Goal: Information Seeking & Learning: Learn about a topic

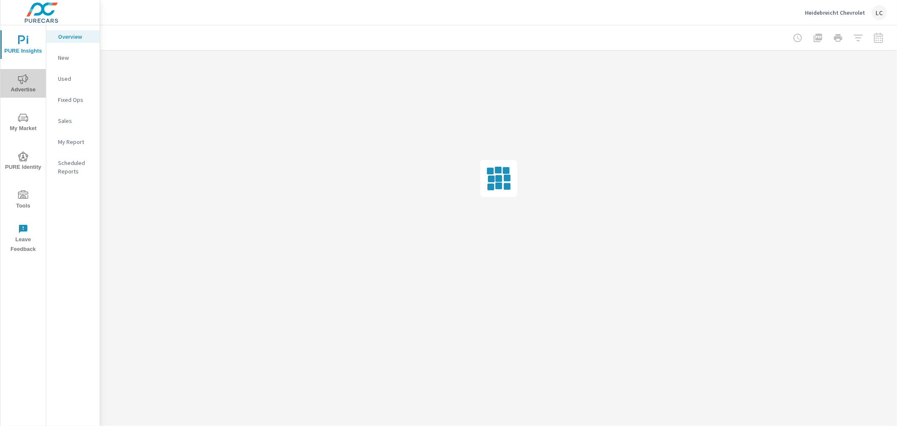
click at [21, 86] on span "Advertise" at bounding box center [23, 84] width 40 height 21
click at [69, 183] on p "PureCars TV" at bounding box center [75, 184] width 35 height 8
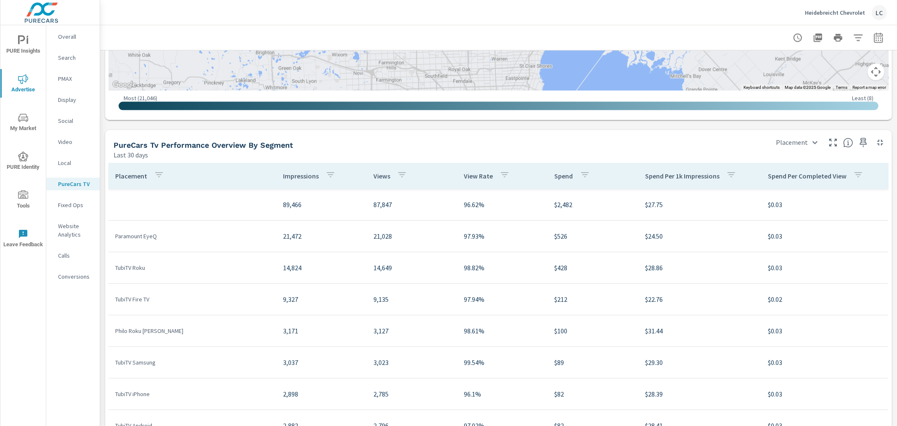
scroll to position [981, 0]
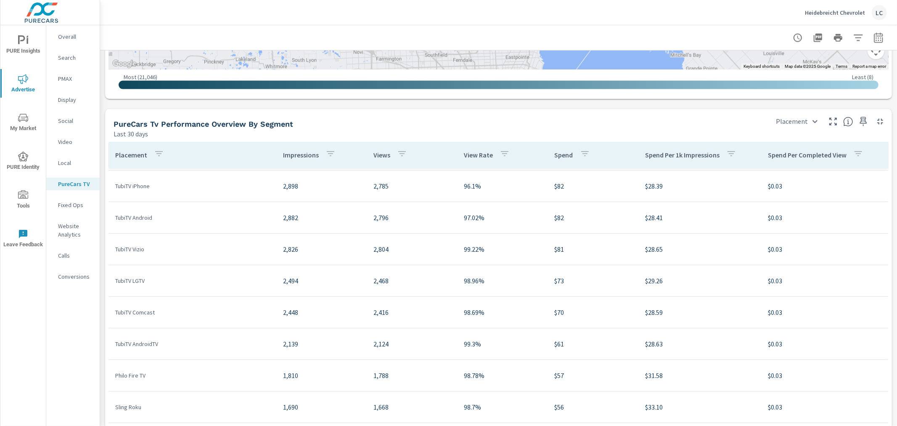
scroll to position [73, 0]
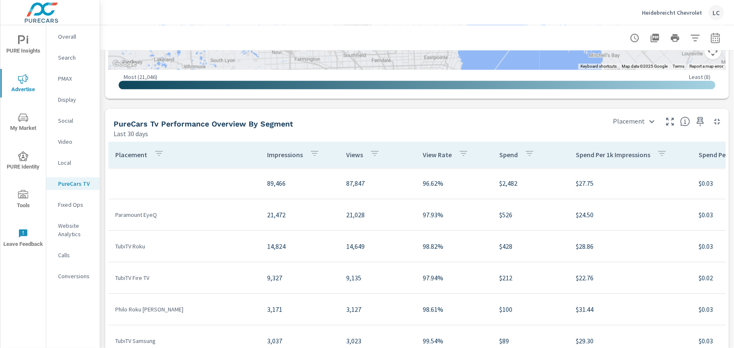
scroll to position [981, 0]
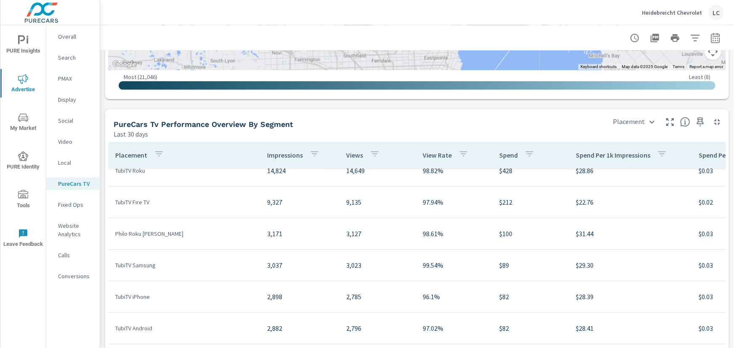
scroll to position [3, 0]
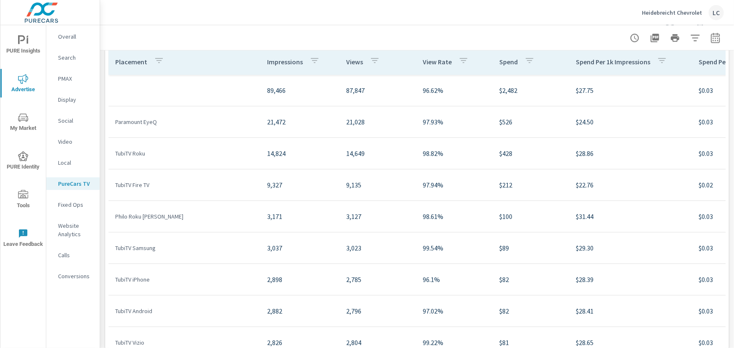
scroll to position [1096, 0]
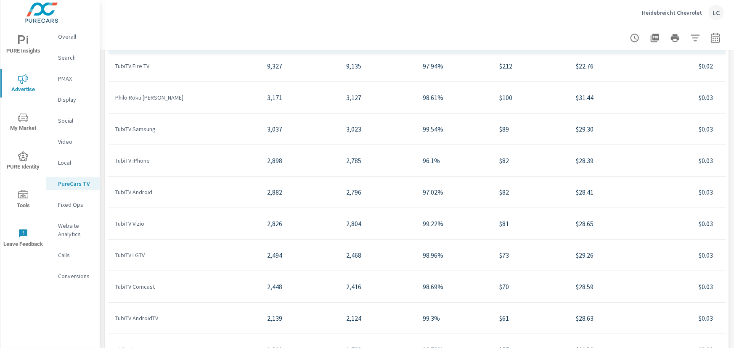
scroll to position [114, 0]
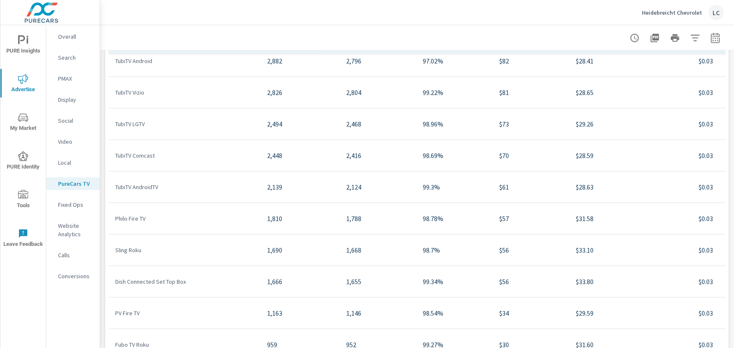
scroll to position [267, 0]
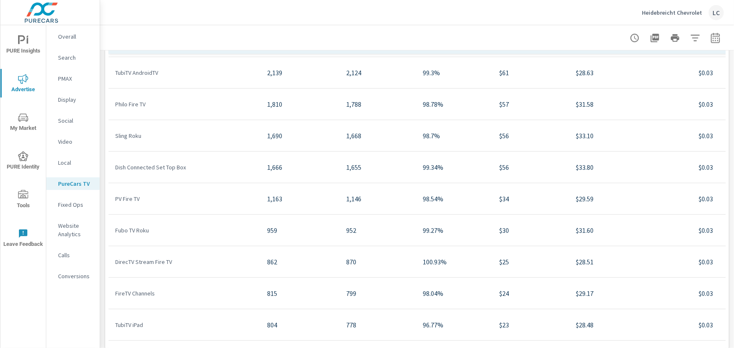
scroll to position [344, 0]
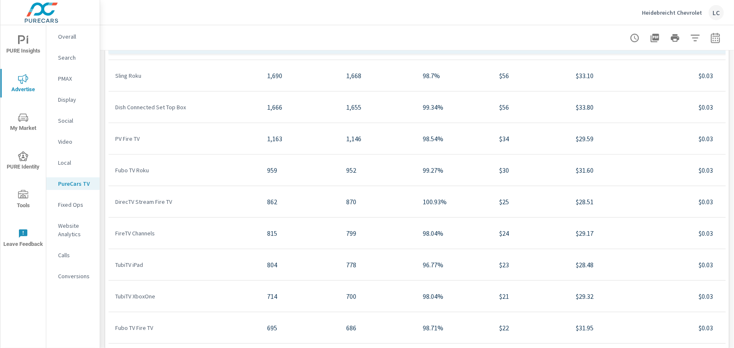
scroll to position [421, 0]
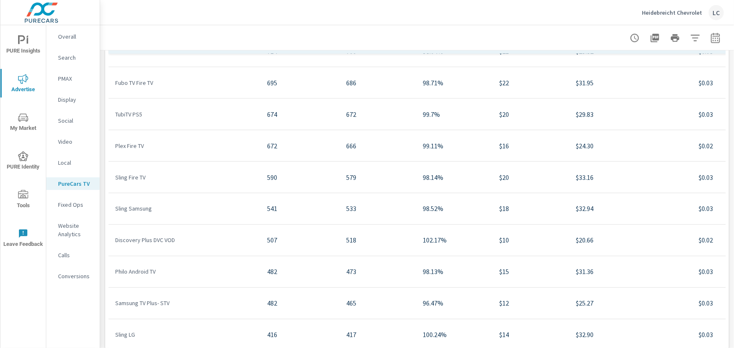
scroll to position [688, 0]
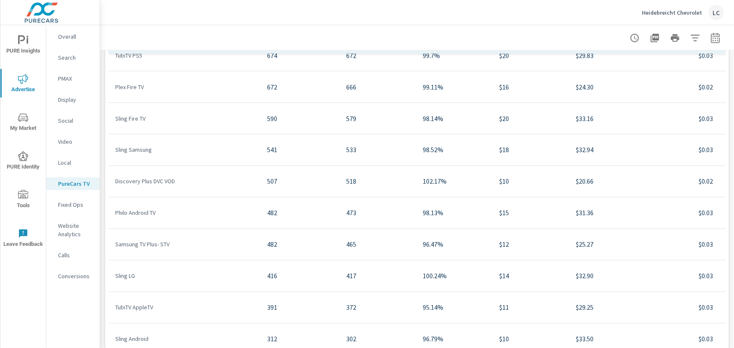
scroll to position [765, 0]
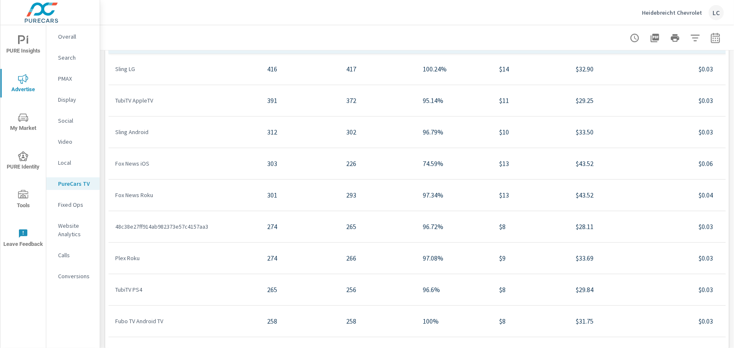
scroll to position [917, 0]
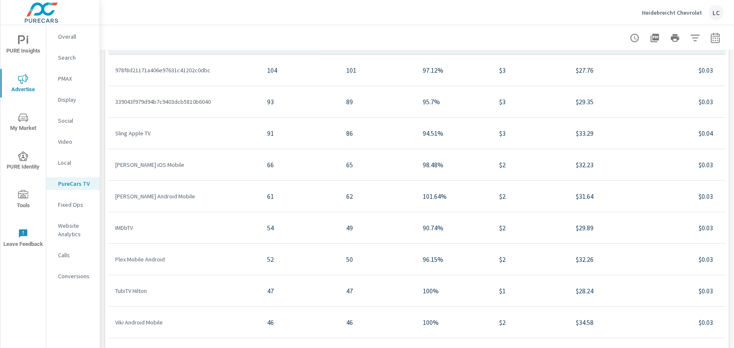
scroll to position [1873, 0]
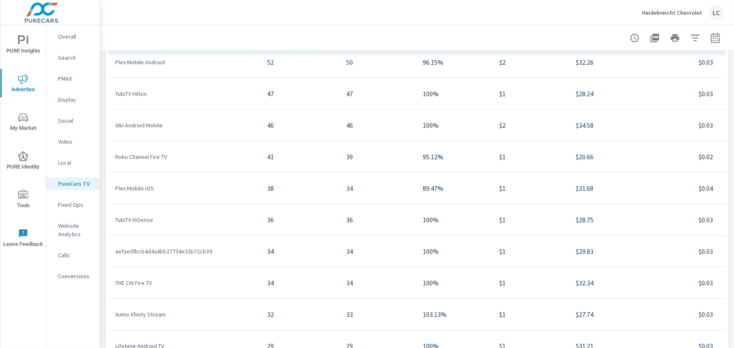
scroll to position [2026, 0]
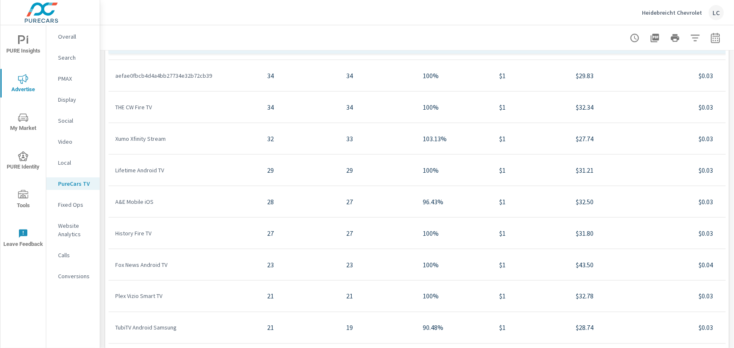
scroll to position [2179, 0]
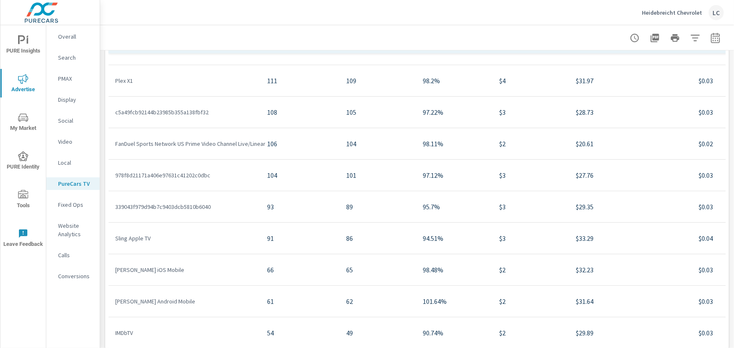
scroll to position [1682, 0]
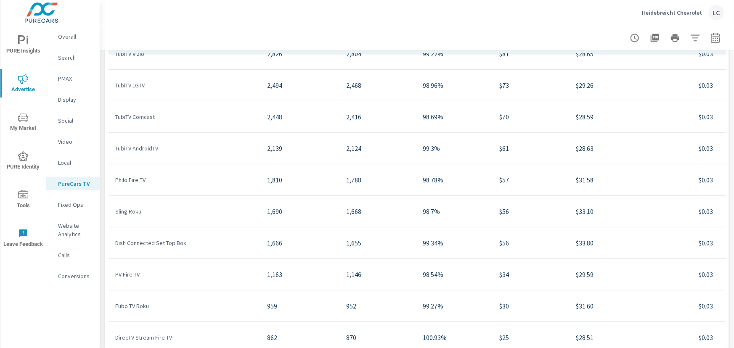
scroll to position [69, 0]
